Goal: Find specific fact: Find contact information

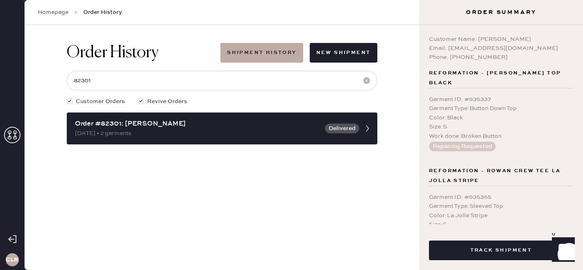
click at [21, 132] on div "CLR" at bounding box center [12, 135] width 25 height 270
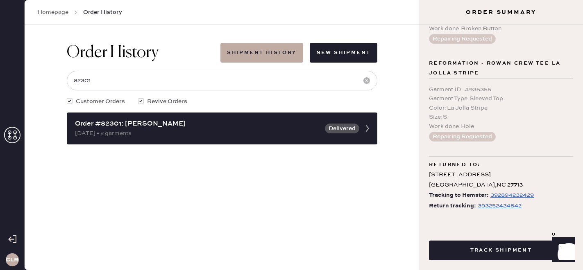
click at [14, 132] on icon at bounding box center [12, 135] width 16 height 16
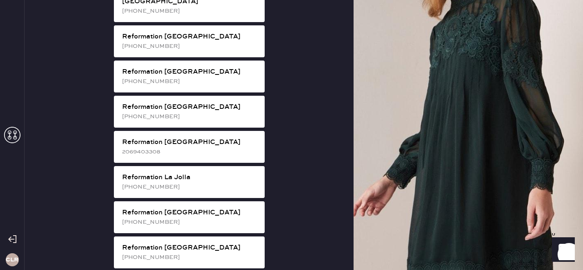
scroll to position [694, 0]
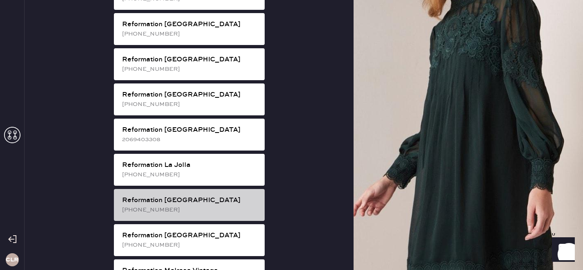
click at [193, 196] on div "Reformation [GEOGRAPHIC_DATA]" at bounding box center [190, 201] width 136 height 10
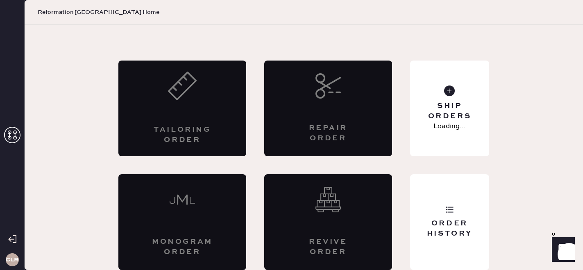
scroll to position [27, 0]
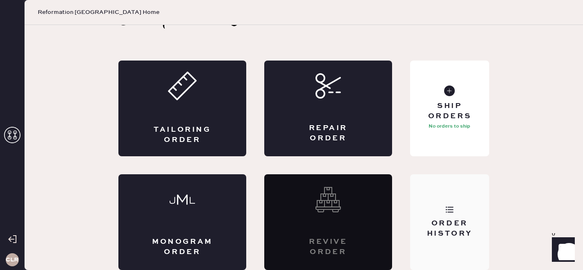
click at [470, 218] on div "Order History" at bounding box center [449, 223] width 79 height 96
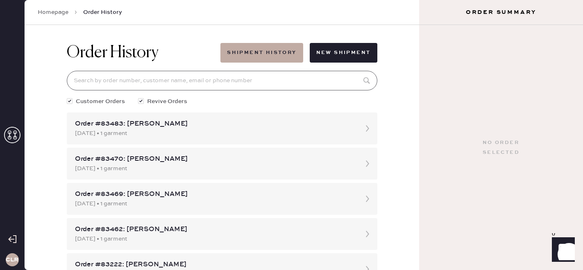
click at [205, 82] on input at bounding box center [222, 81] width 311 height 20
paste input "83007"
click at [205, 82] on input "83007" at bounding box center [222, 81] width 311 height 20
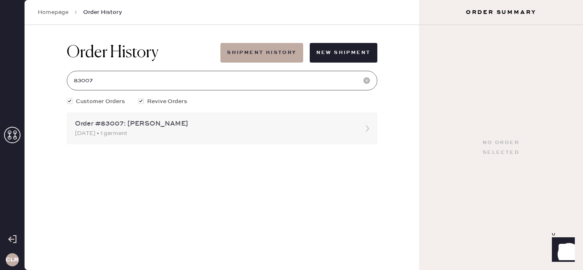
type input "83007"
click at [186, 122] on div "Order #83007: [PERSON_NAME]" at bounding box center [214, 124] width 279 height 10
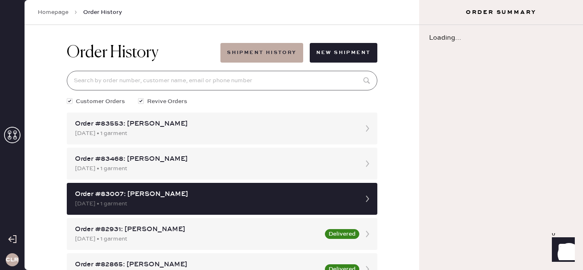
click at [158, 77] on input at bounding box center [222, 81] width 311 height 20
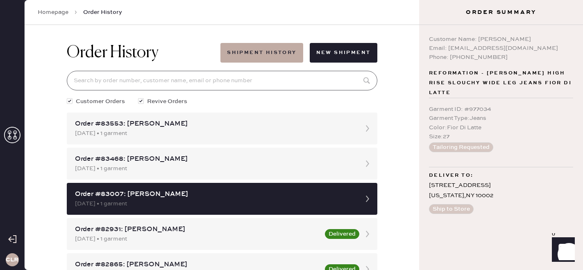
paste input "83007"
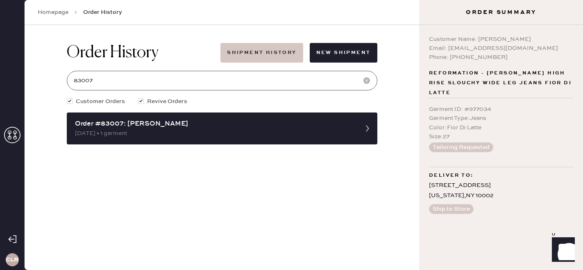
type input "83007"
click at [276, 55] on button "Shipment History" at bounding box center [261, 53] width 82 height 20
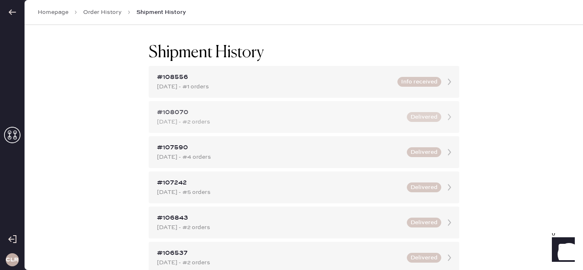
click at [239, 112] on div "#108070" at bounding box center [279, 113] width 245 height 10
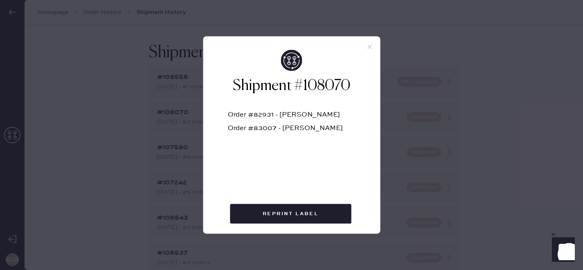
click at [370, 45] on icon at bounding box center [369, 46] width 7 height 7
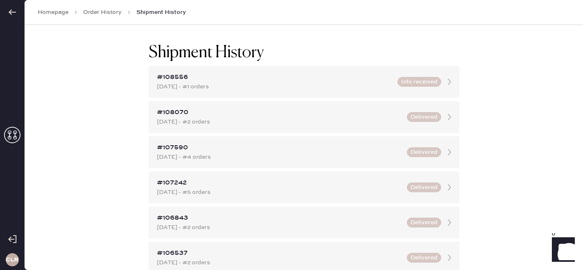
click at [92, 10] on link "Order History" at bounding box center [102, 12] width 39 height 8
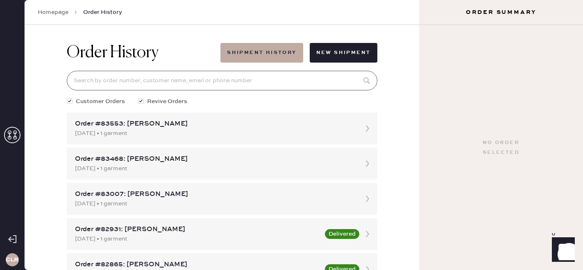
click at [150, 75] on input at bounding box center [222, 81] width 311 height 20
paste input "83007"
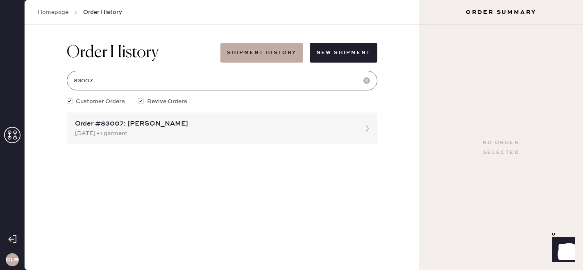
type input "83007"
click at [166, 110] on div "Order History Shipment History New Shipment 83007 Customer Orders Revive Orders…" at bounding box center [222, 94] width 324 height 138
click at [166, 118] on div "Order #83007: [PERSON_NAME] [DATE] • 1 garment" at bounding box center [222, 129] width 311 height 32
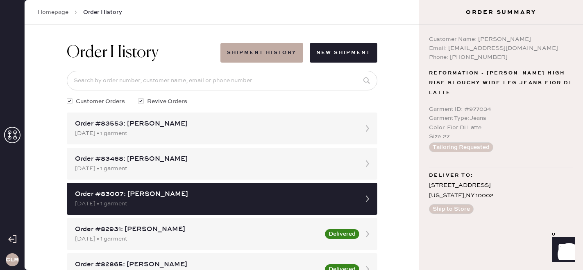
click at [9, 141] on icon at bounding box center [12, 135] width 16 height 16
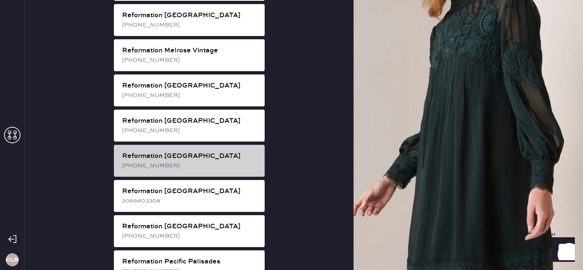
scroll to position [915, 0]
click at [176, 161] on div "[PHONE_NUMBER]" at bounding box center [190, 165] width 136 height 9
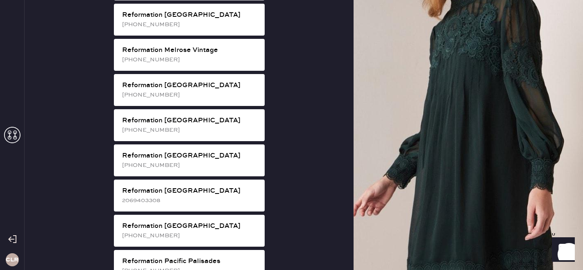
scroll to position [27, 0]
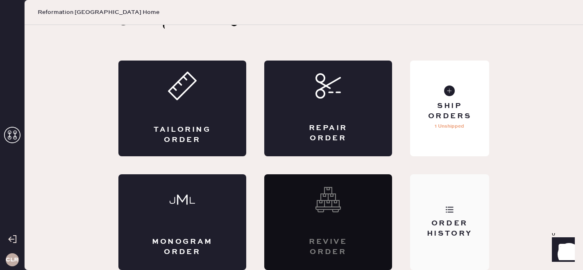
click at [462, 223] on div "Order History" at bounding box center [450, 229] width 66 height 20
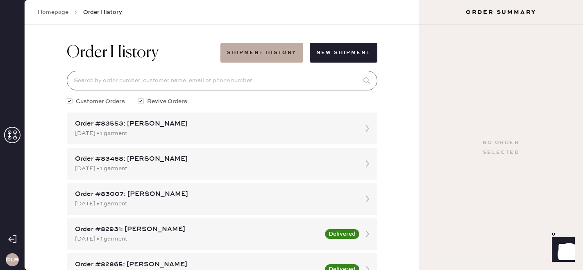
click at [219, 74] on input at bounding box center [222, 81] width 311 height 20
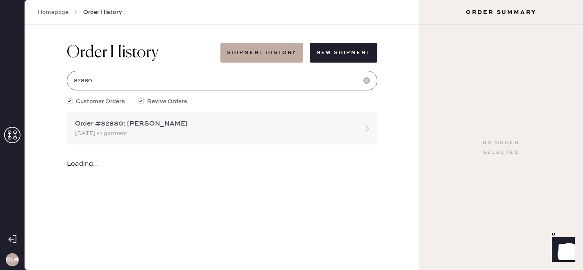
type input "82880"
click at [247, 128] on div "Order #82880: [PERSON_NAME]" at bounding box center [214, 124] width 279 height 10
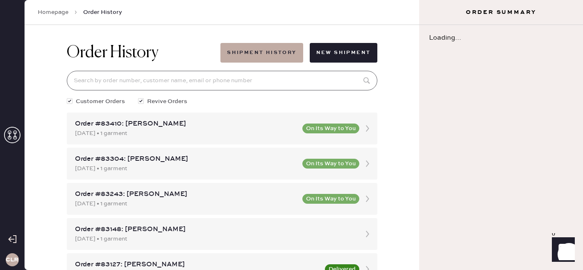
click at [141, 73] on input at bounding box center [222, 81] width 311 height 20
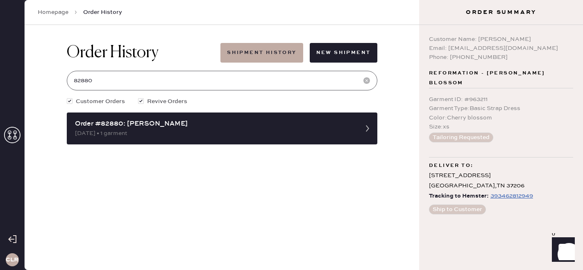
type input "82880"
drag, startPoint x: 449, startPoint y: 47, endPoint x: 566, endPoint y: 47, distance: 117.2
click at [566, 47] on div "Email: [EMAIL_ADDRESS][DOMAIN_NAME]" at bounding box center [501, 48] width 144 height 9
copy div "[EMAIL_ADDRESS][DOMAIN_NAME]"
click at [509, 47] on div "Email: [EMAIL_ADDRESS][DOMAIN_NAME]" at bounding box center [501, 48] width 144 height 9
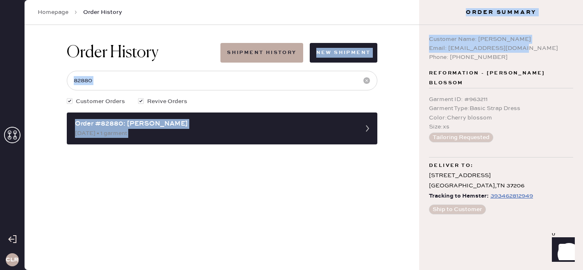
drag, startPoint x: 527, startPoint y: 49, endPoint x: 415, endPoint y: 34, distance: 113.2
click at [415, 34] on div "CLR Homepage Order History Order History Shipment History New Shipment 82880 Cu…" at bounding box center [291, 135] width 583 height 270
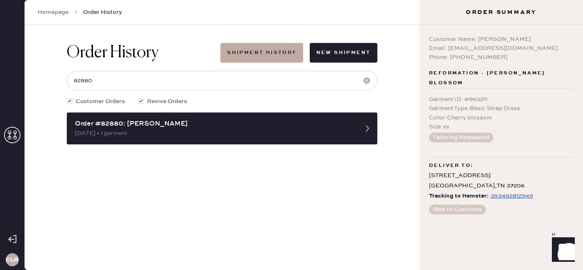
click at [377, 209] on div "Order History Shipment History New Shipment 82880 Customer Orders Revive Orders…" at bounding box center [222, 147] width 395 height 245
copy div "[EMAIL_ADDRESS][DOMAIN_NAME]"
drag, startPoint x: 448, startPoint y: 48, endPoint x: 553, endPoint y: 48, distance: 105.3
click at [553, 48] on div "Email: [EMAIL_ADDRESS][DOMAIN_NAME]" at bounding box center [501, 48] width 144 height 9
